Goal: Register for event/course

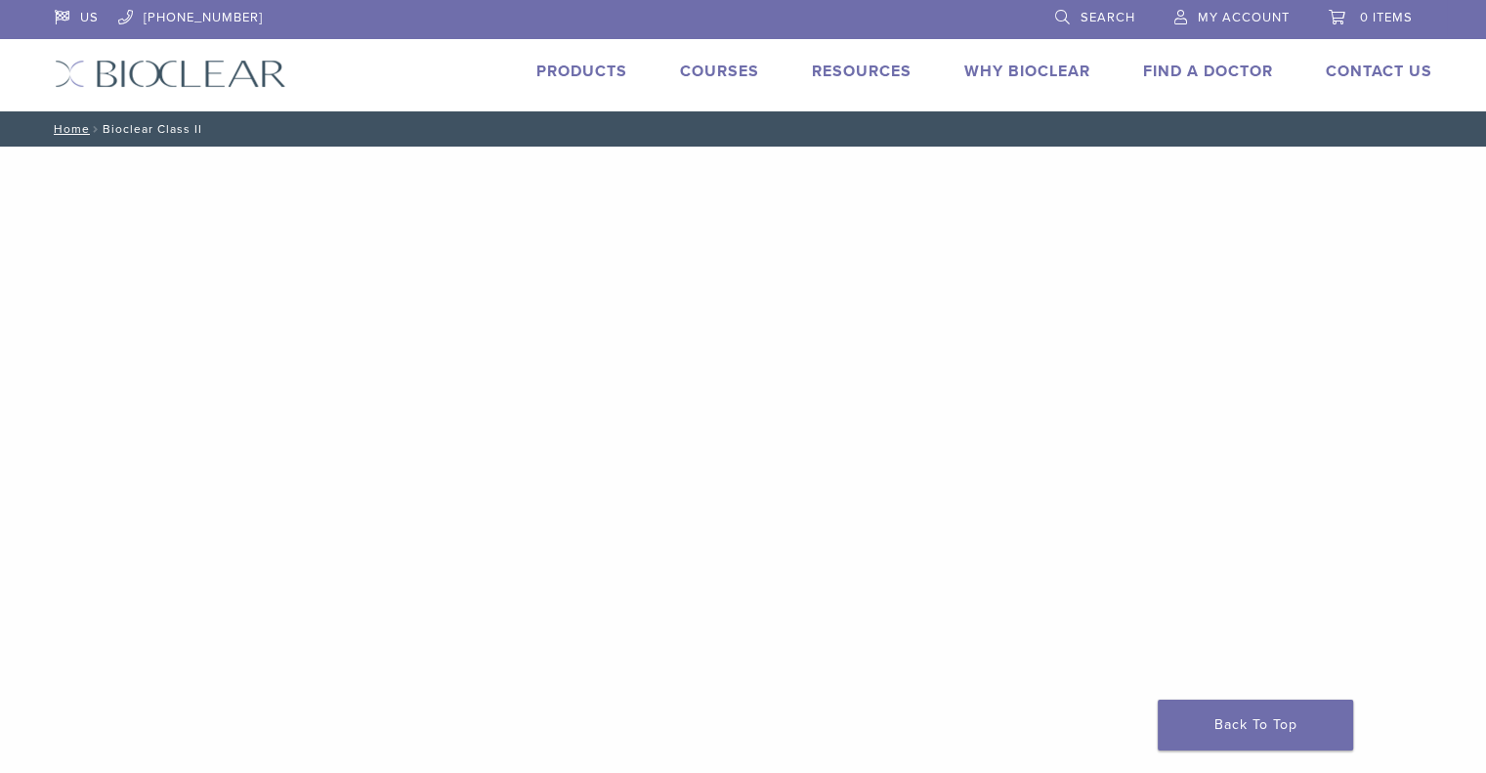
click at [707, 71] on link "Courses" at bounding box center [719, 72] width 79 height 20
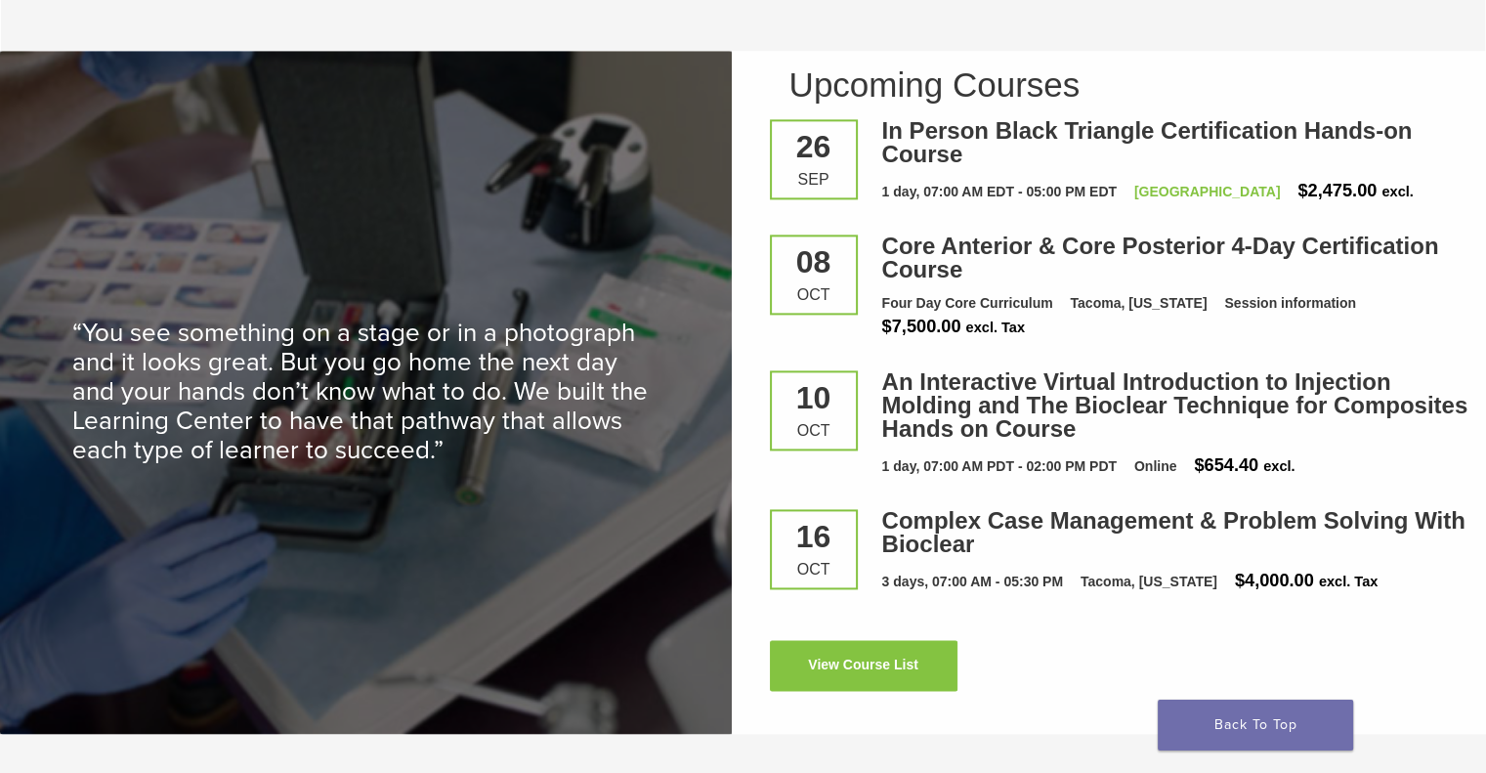
scroll to position [2625, 0]
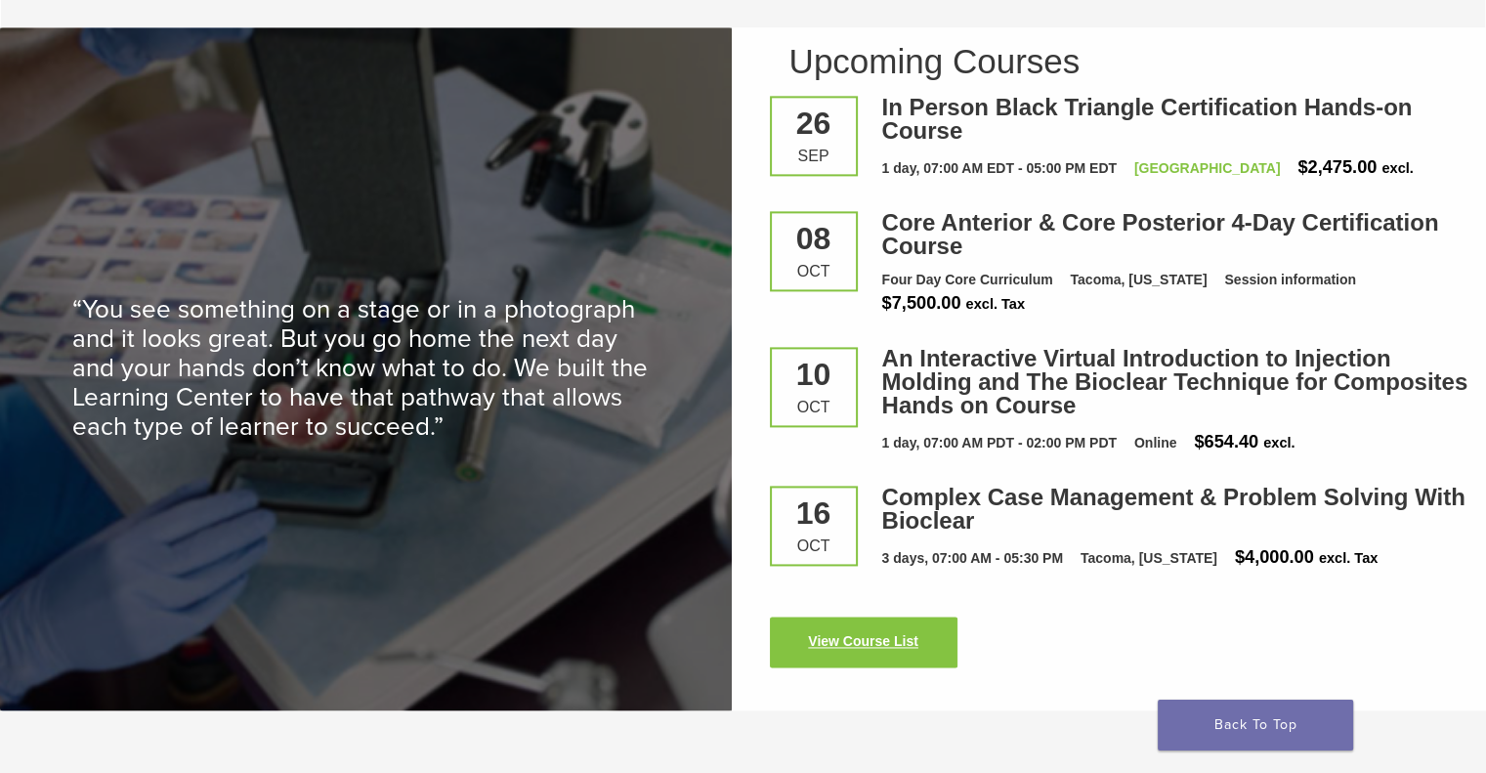
click at [883, 647] on link "View Course List" at bounding box center [864, 642] width 188 height 51
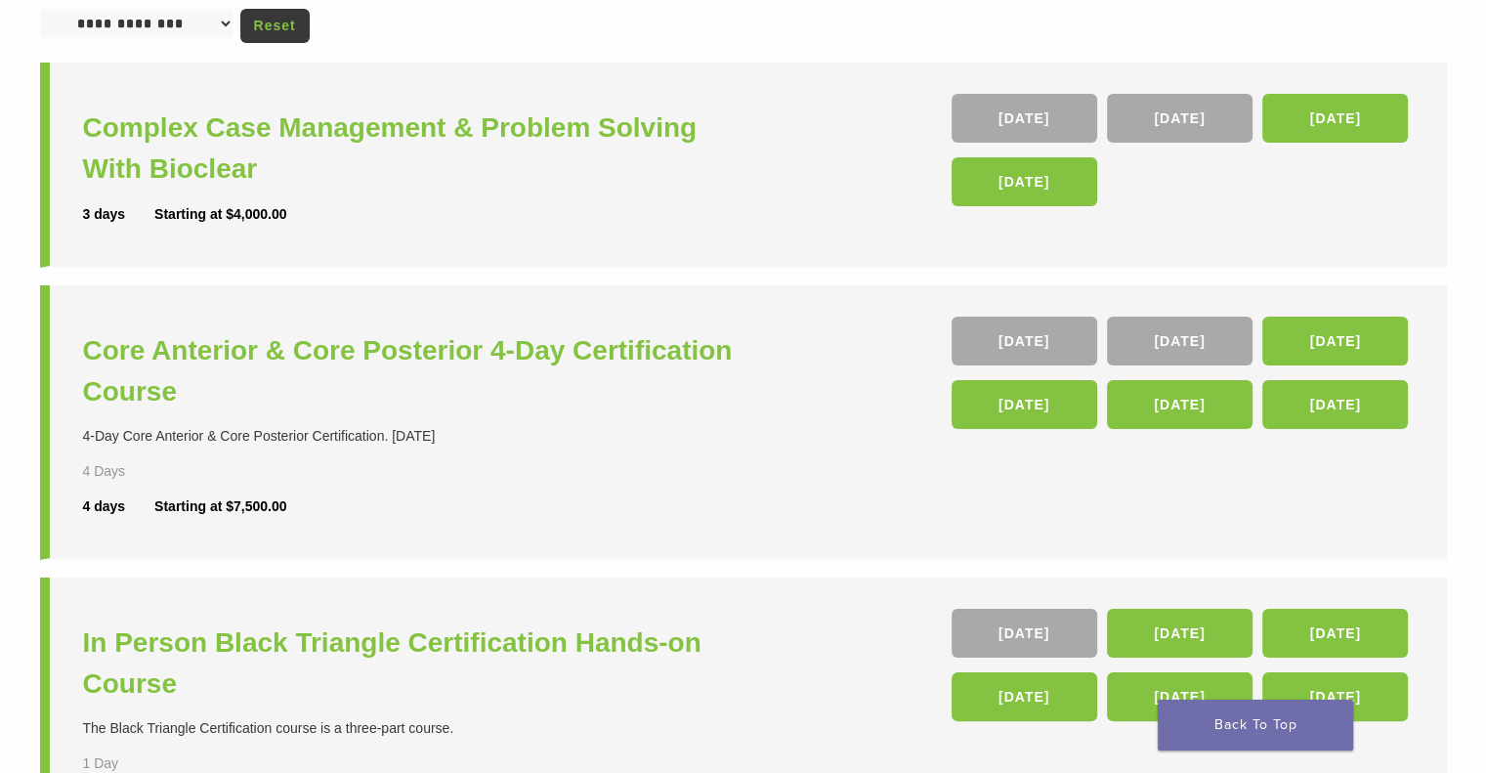
scroll to position [211, 0]
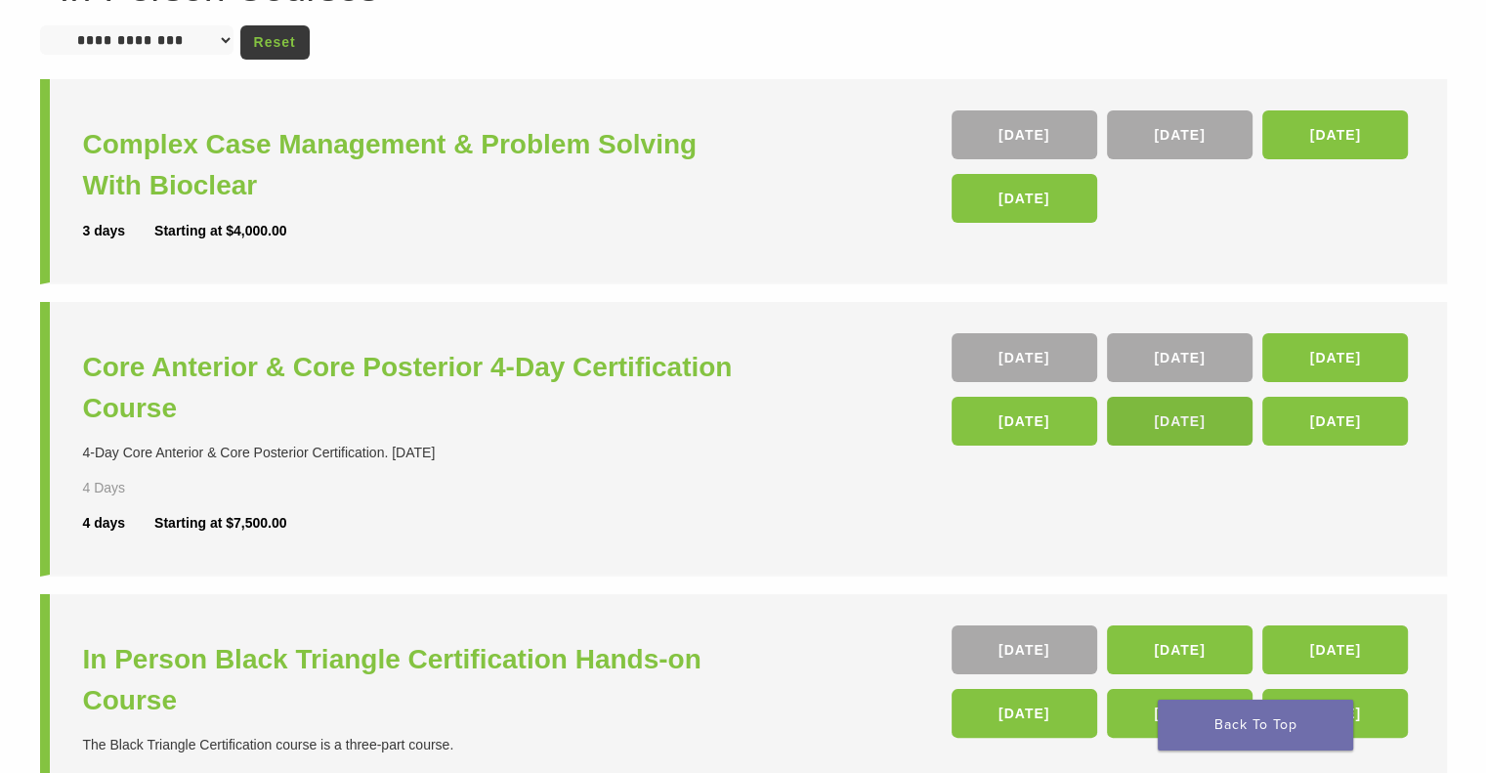
click at [1192, 428] on link "15 Apr 26" at bounding box center [1180, 421] width 146 height 49
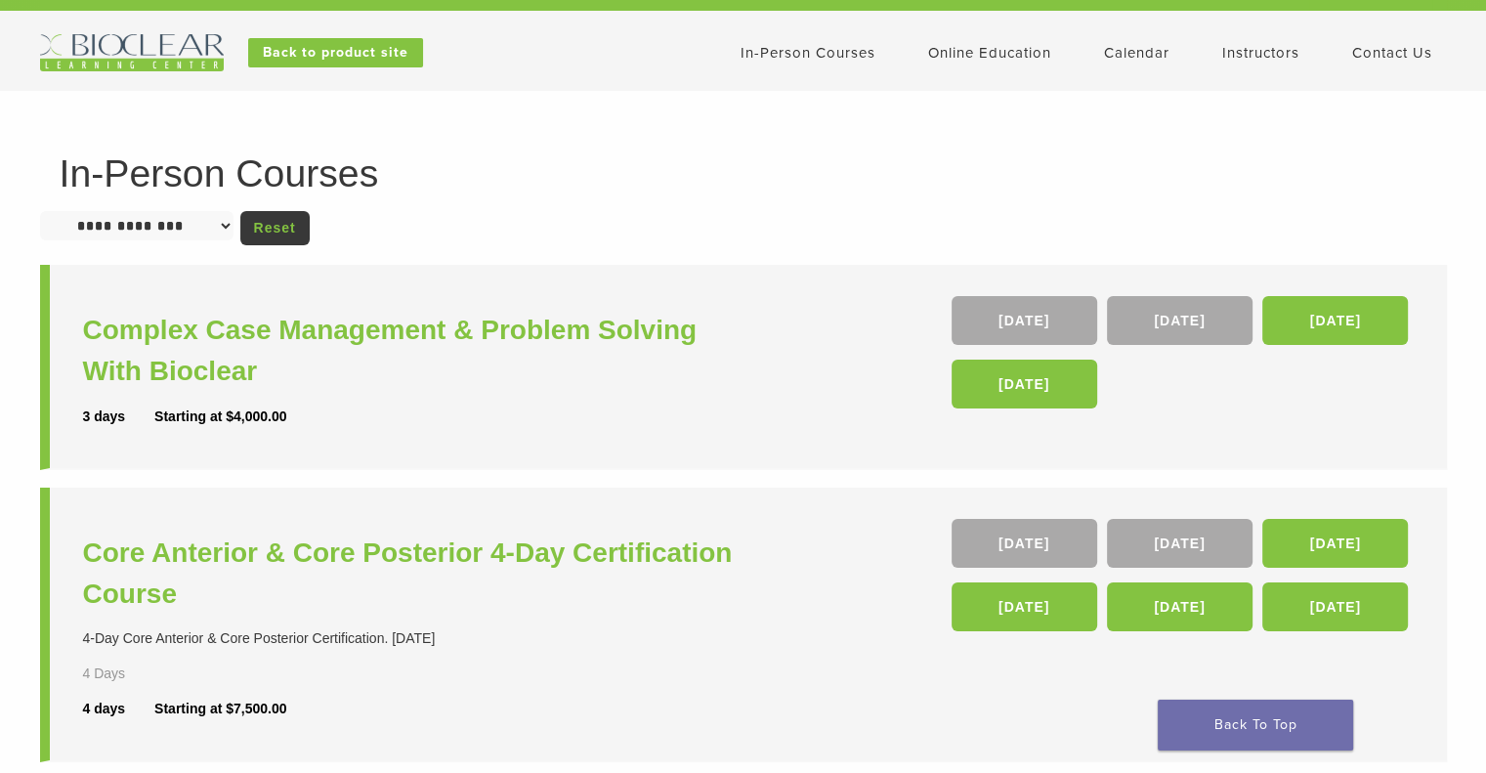
scroll to position [0, 0]
